Goal: Transaction & Acquisition: Subscribe to service/newsletter

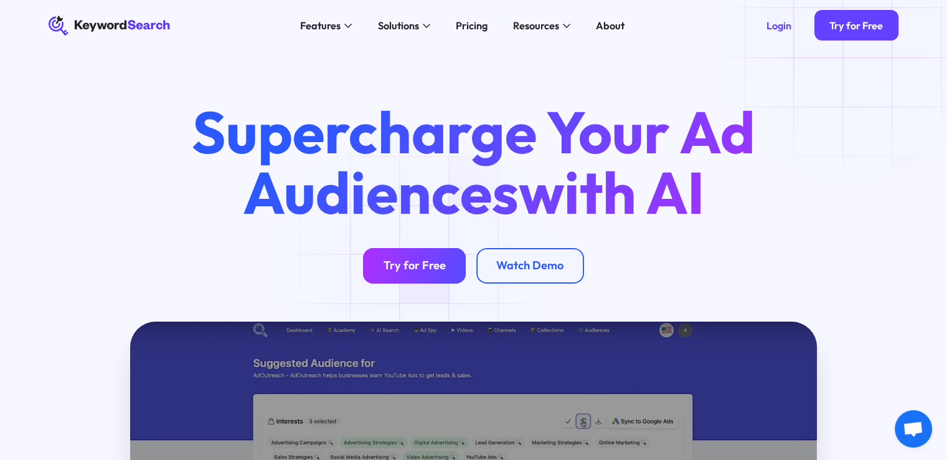
click at [418, 262] on div "Try for Free" at bounding box center [415, 265] width 62 height 14
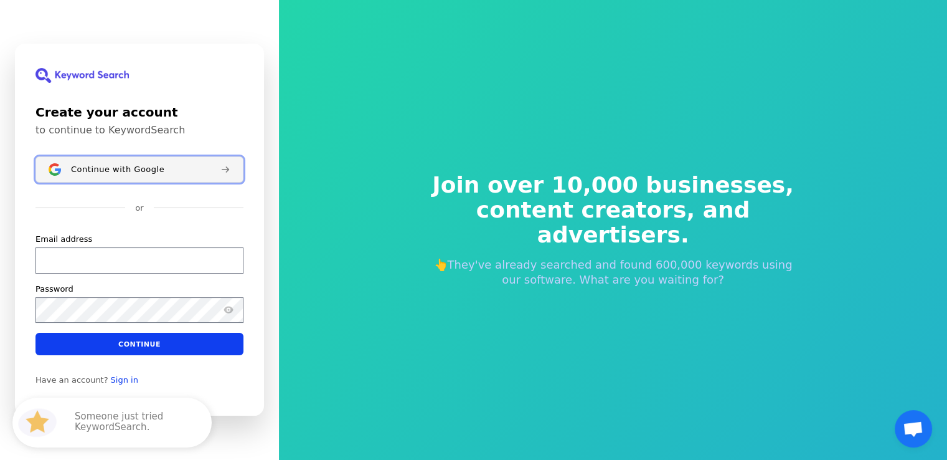
click at [130, 172] on span "Continue with Google" at bounding box center [117, 169] width 93 height 10
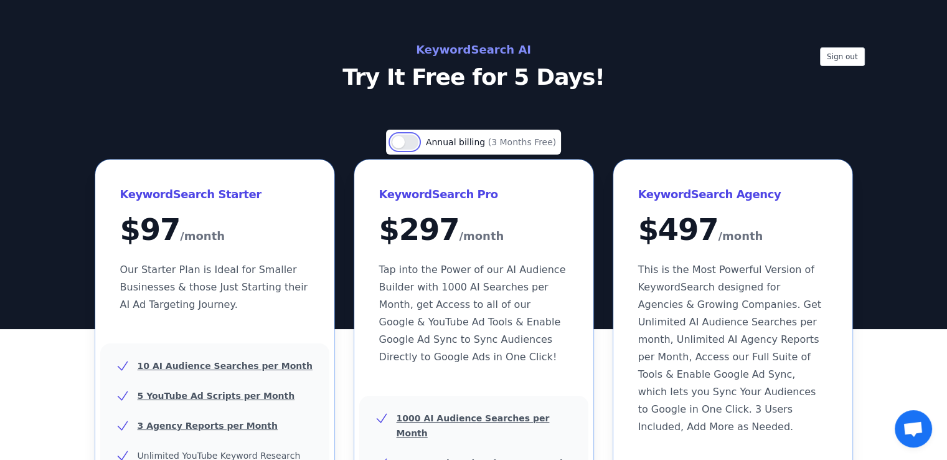
click at [411, 144] on button "Use setting" at bounding box center [404, 141] width 27 height 15
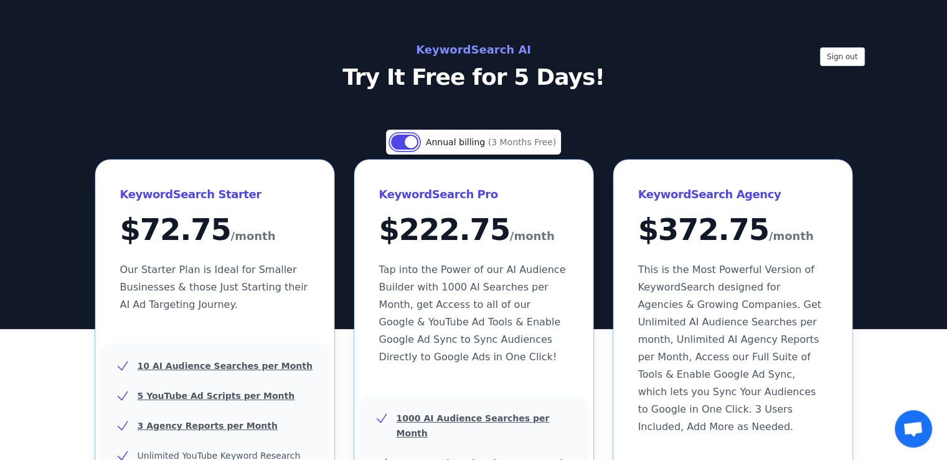
click at [400, 141] on button "Use setting" at bounding box center [404, 141] width 27 height 15
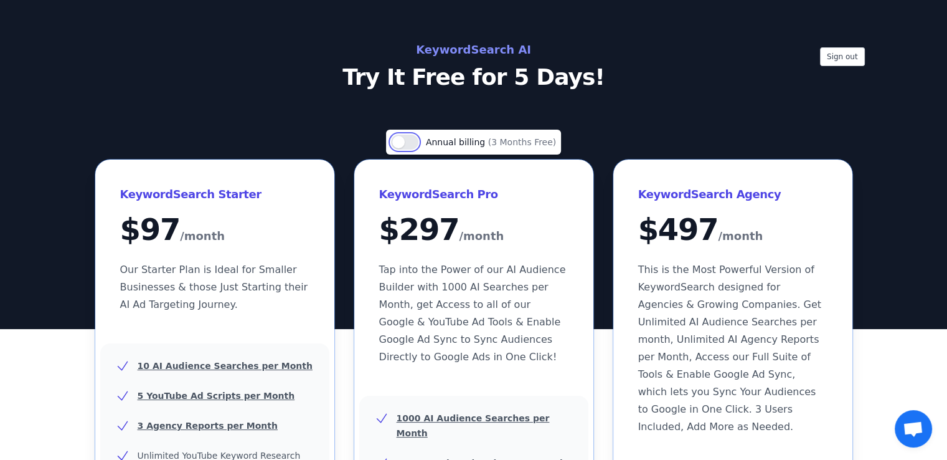
click at [407, 141] on button "Use setting" at bounding box center [404, 141] width 27 height 15
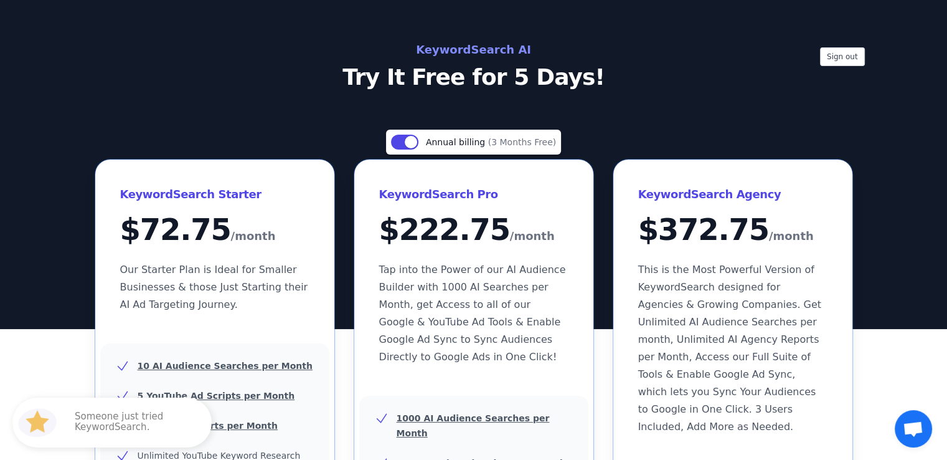
click at [505, 90] on p "Try It Free for 5 Days!" at bounding box center [474, 77] width 558 height 25
click at [462, 53] on h2 "KeywordSearch AI" at bounding box center [474, 50] width 558 height 20
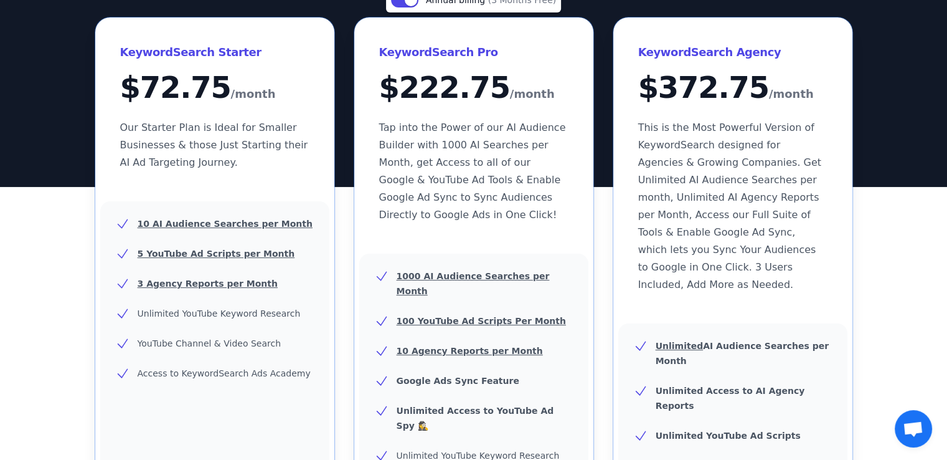
scroll to position [374, 0]
